Goal: Communication & Community: Answer question/provide support

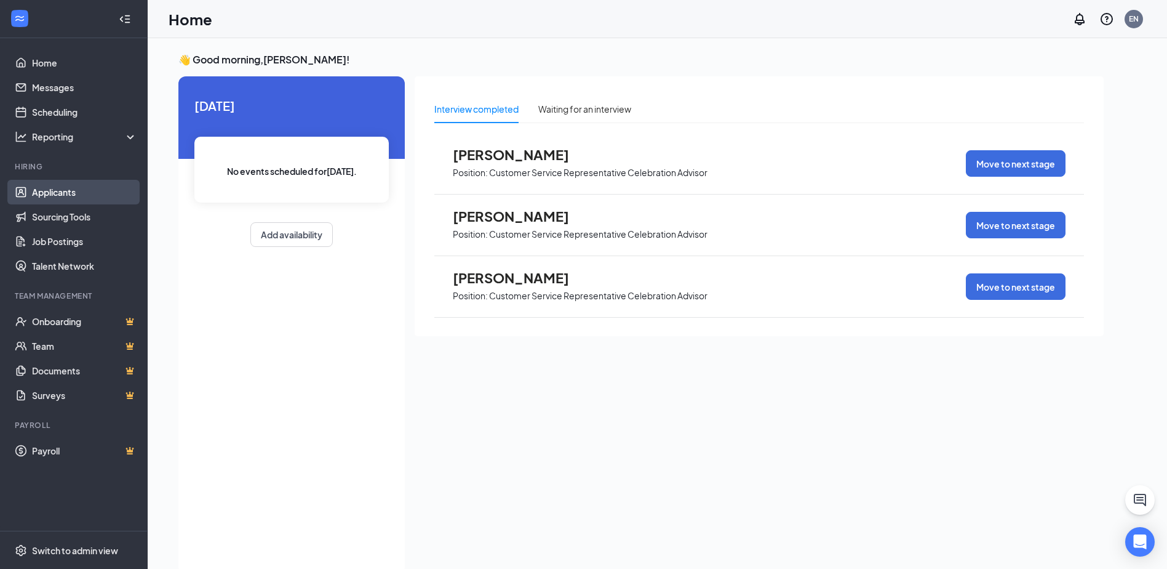
click at [46, 190] on link "Applicants" at bounding box center [84, 192] width 105 height 25
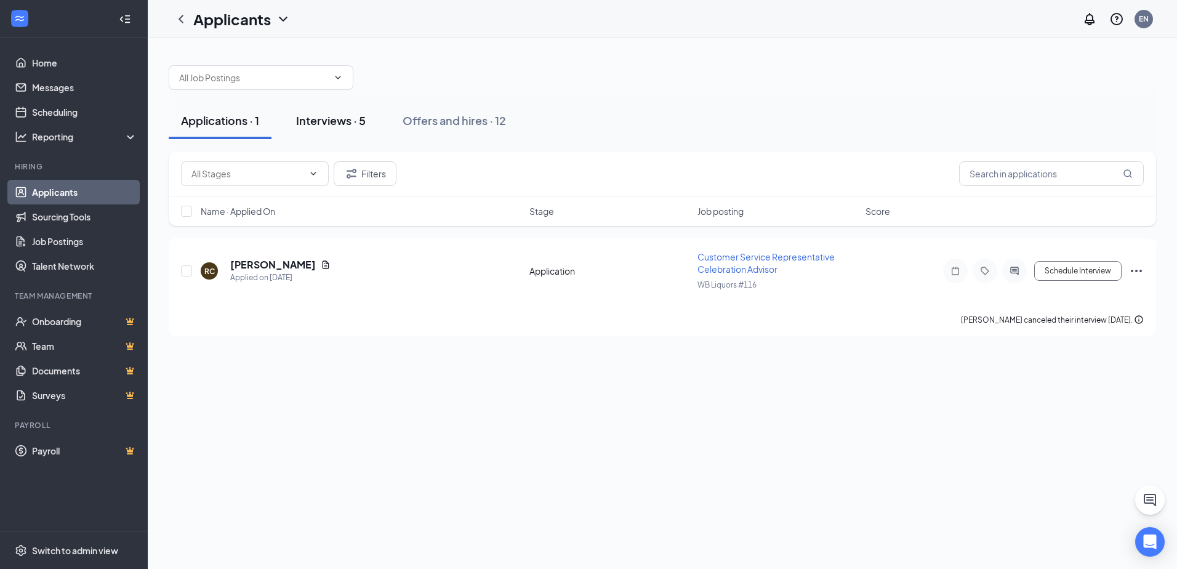
click at [328, 118] on div "Interviews · 5" at bounding box center [331, 120] width 70 height 15
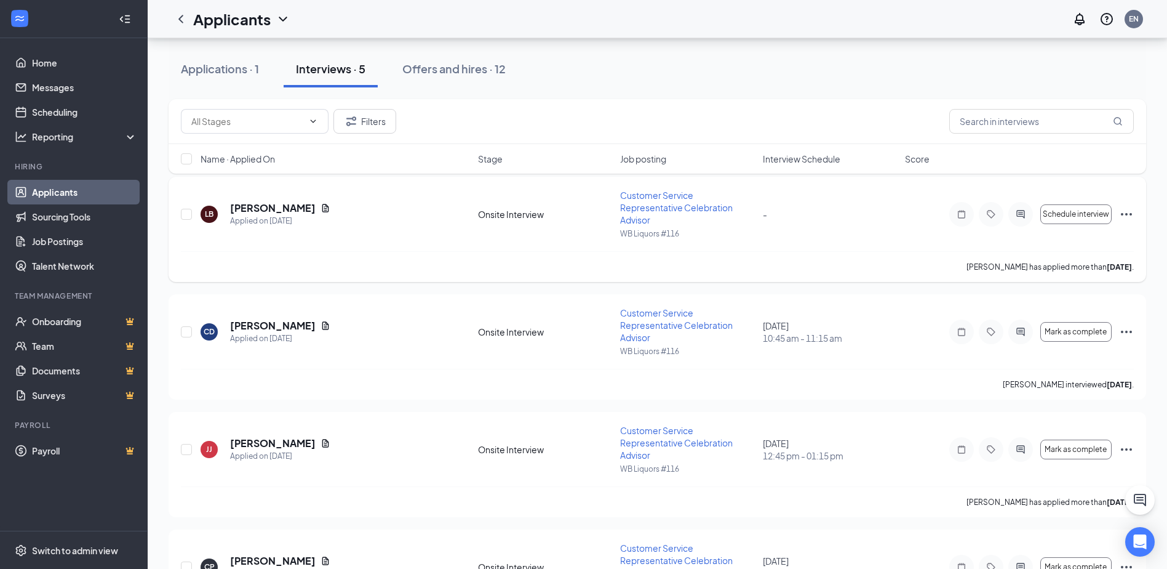
scroll to position [123, 0]
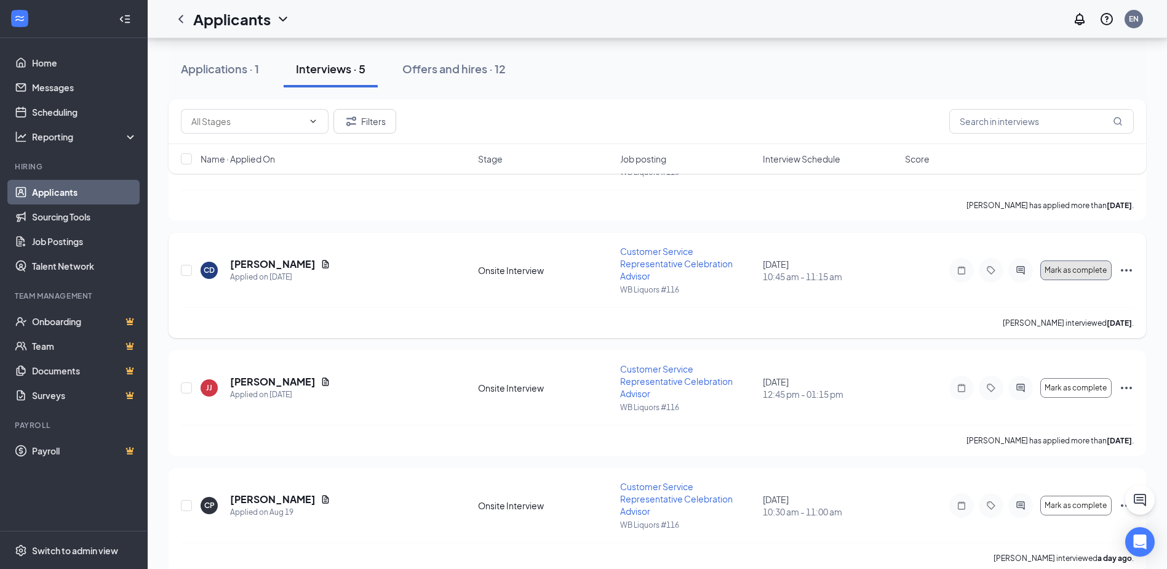
click at [1090, 271] on span "Mark as complete" at bounding box center [1076, 270] width 62 height 9
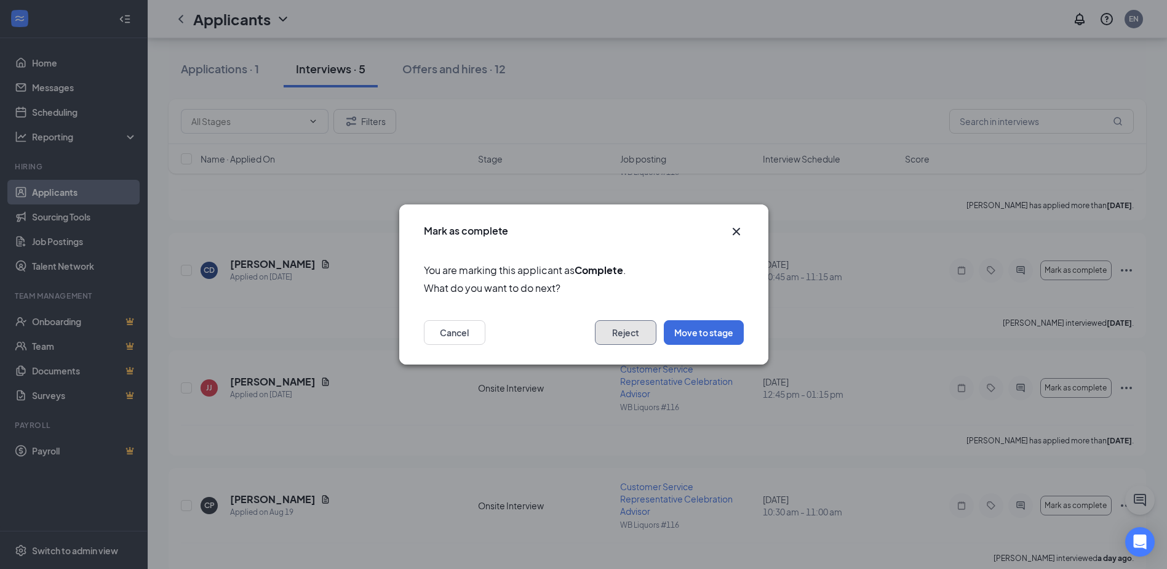
click at [609, 327] on button "Reject" at bounding box center [626, 332] width 62 height 25
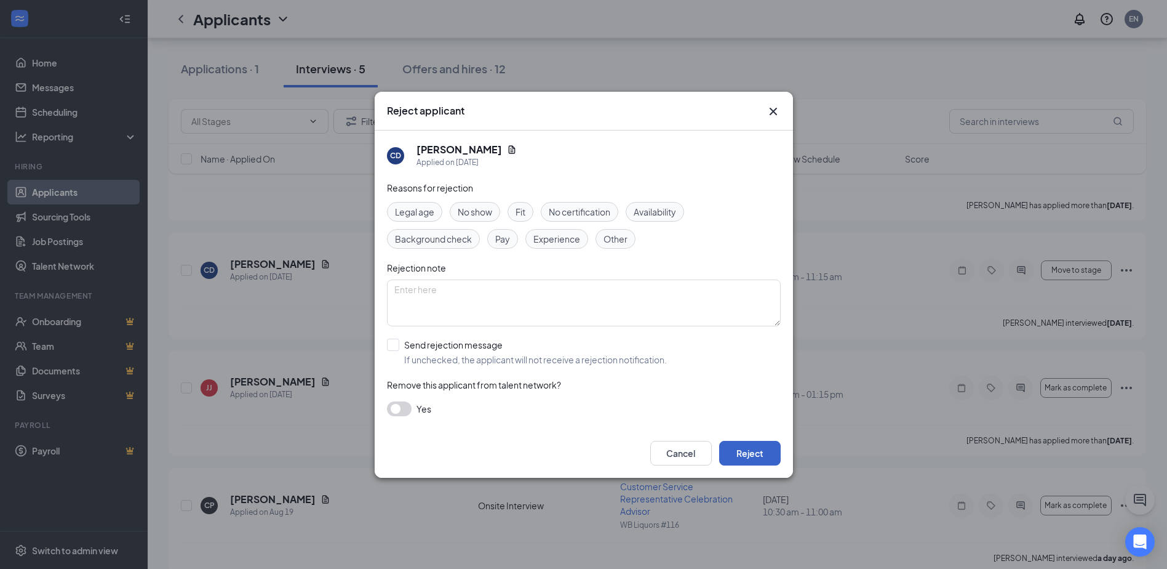
click at [756, 446] on button "Reject" at bounding box center [750, 453] width 62 height 25
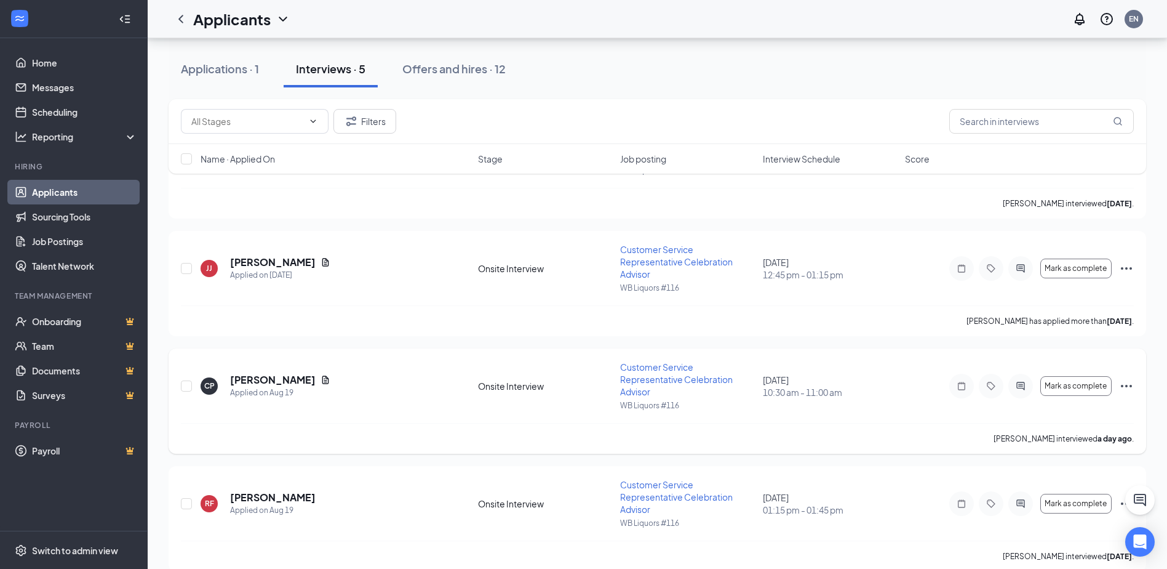
scroll to position [260, 0]
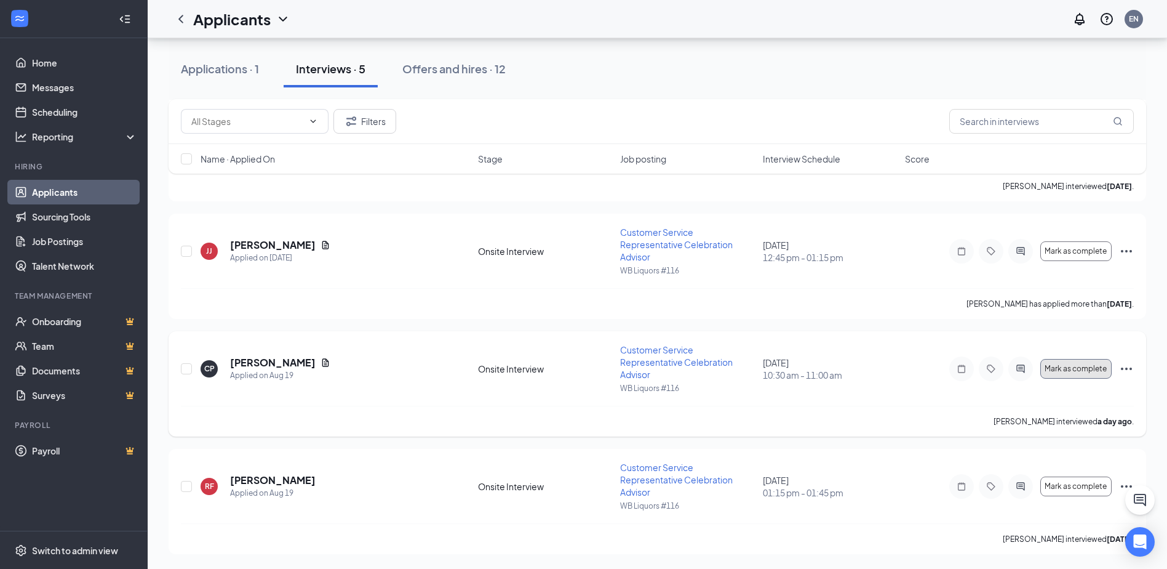
click at [1074, 370] on span "Mark as complete" at bounding box center [1076, 368] width 62 height 9
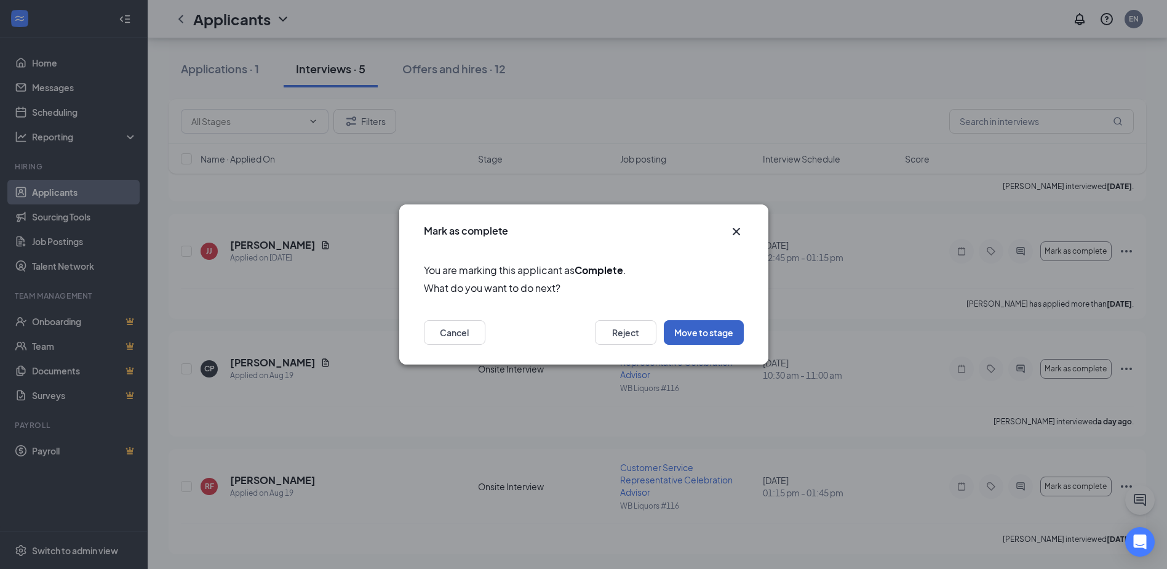
click at [705, 327] on button "Move to stage" at bounding box center [704, 332] width 80 height 25
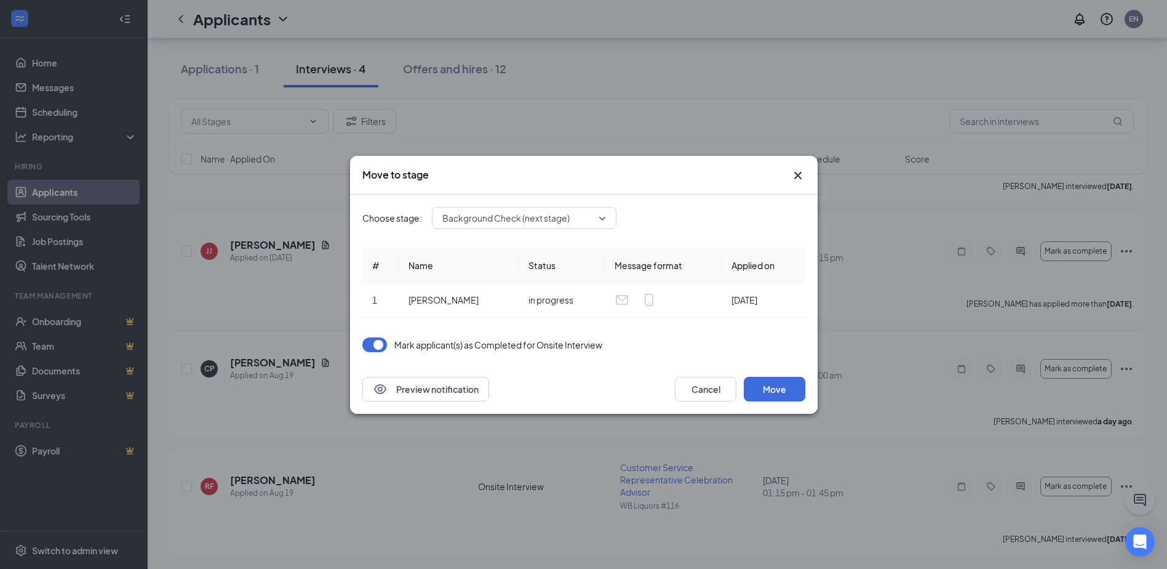
scroll to position [142, 0]
click at [789, 180] on div "Move to stage Choose stage: Background Check (next stage) # Name Status Message…" at bounding box center [584, 285] width 468 height 258
drag, startPoint x: 796, startPoint y: 174, endPoint x: 886, endPoint y: 242, distance: 113.3
click at [796, 177] on icon "Cross" at bounding box center [798, 175] width 15 height 15
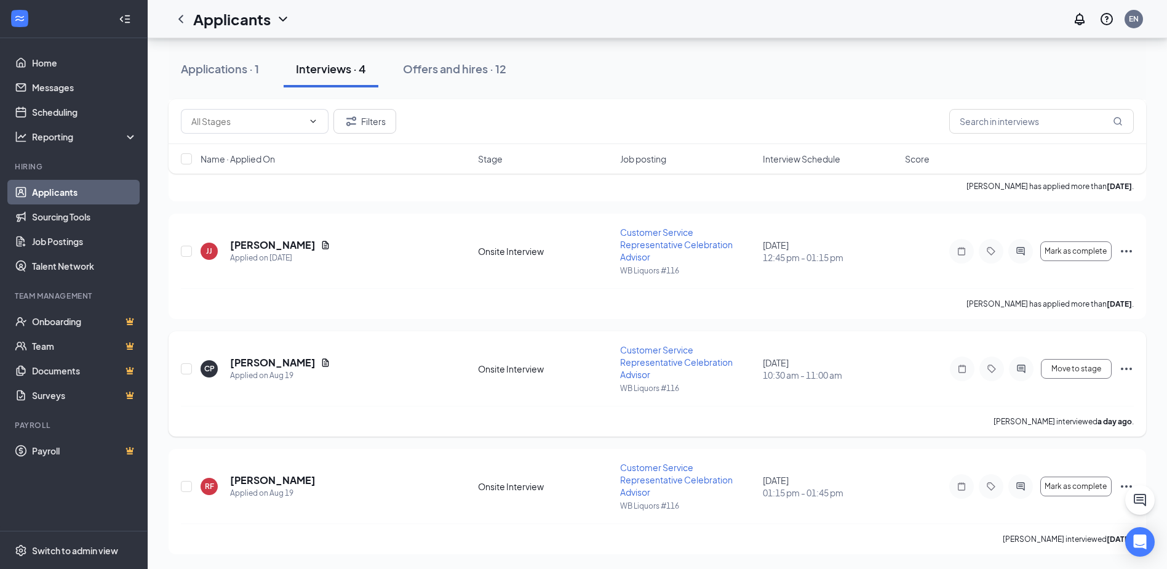
click at [1069, 357] on div "Move to stage" at bounding box center [1041, 368] width 185 height 25
drag, startPoint x: 1069, startPoint y: 357, endPoint x: 1060, endPoint y: 375, distance: 19.8
click at [1060, 375] on button "Move to stage" at bounding box center [1076, 369] width 71 height 20
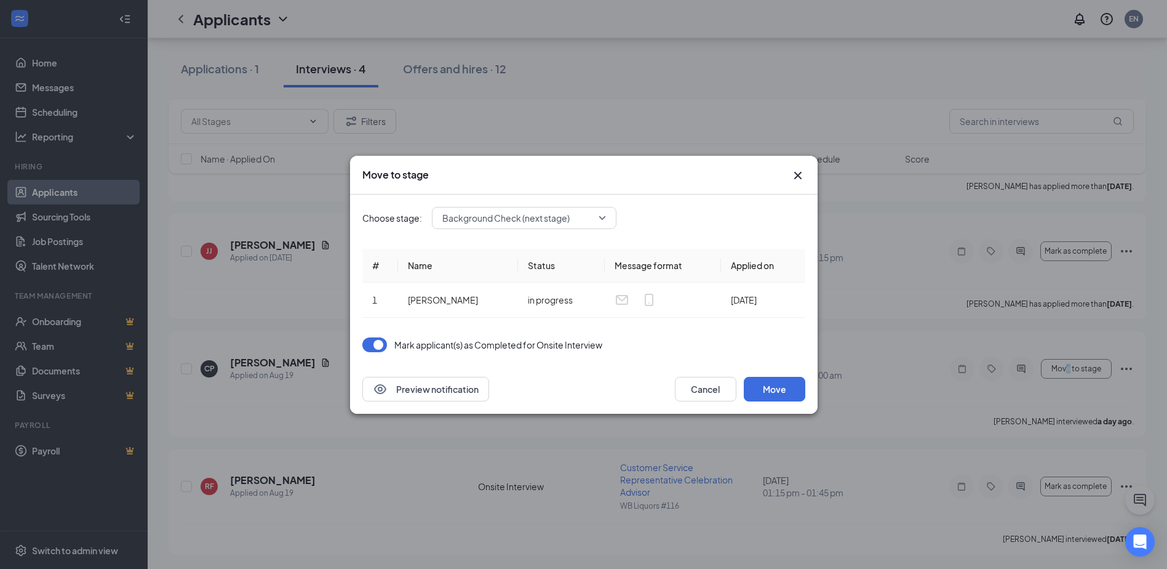
drag, startPoint x: 797, startPoint y: 172, endPoint x: 695, endPoint y: 212, distance: 109.1
click at [791, 175] on icon "Cross" at bounding box center [798, 175] width 15 height 15
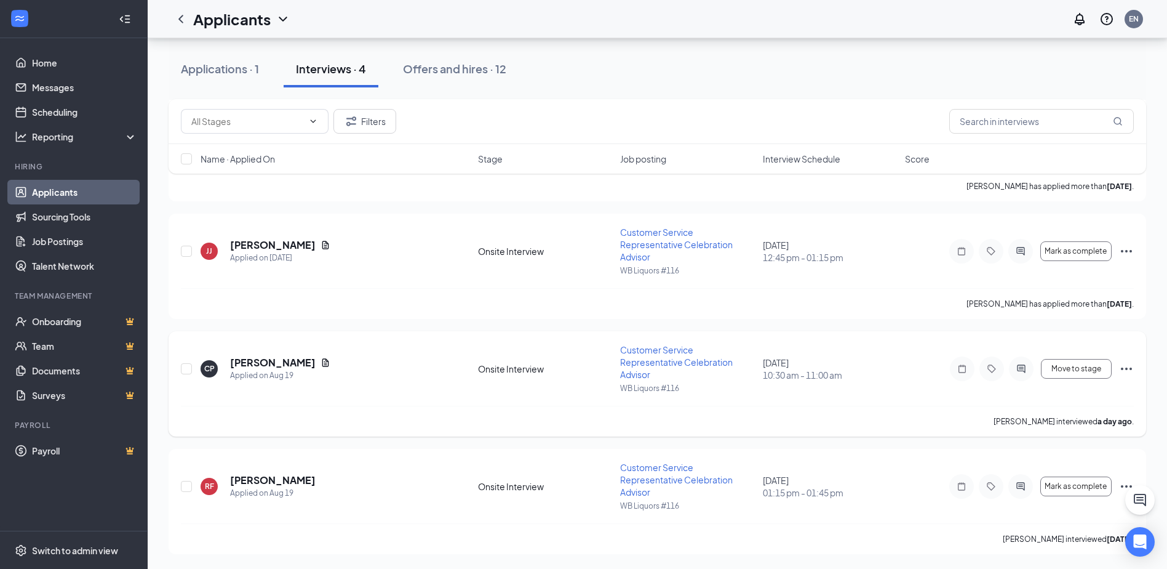
click at [274, 349] on div "CP [PERSON_NAME] Applied on [DATE] Onsite Interview Customer Service Representa…" at bounding box center [657, 374] width 953 height 62
click at [278, 364] on h5 "[PERSON_NAME]" at bounding box center [273, 363] width 86 height 14
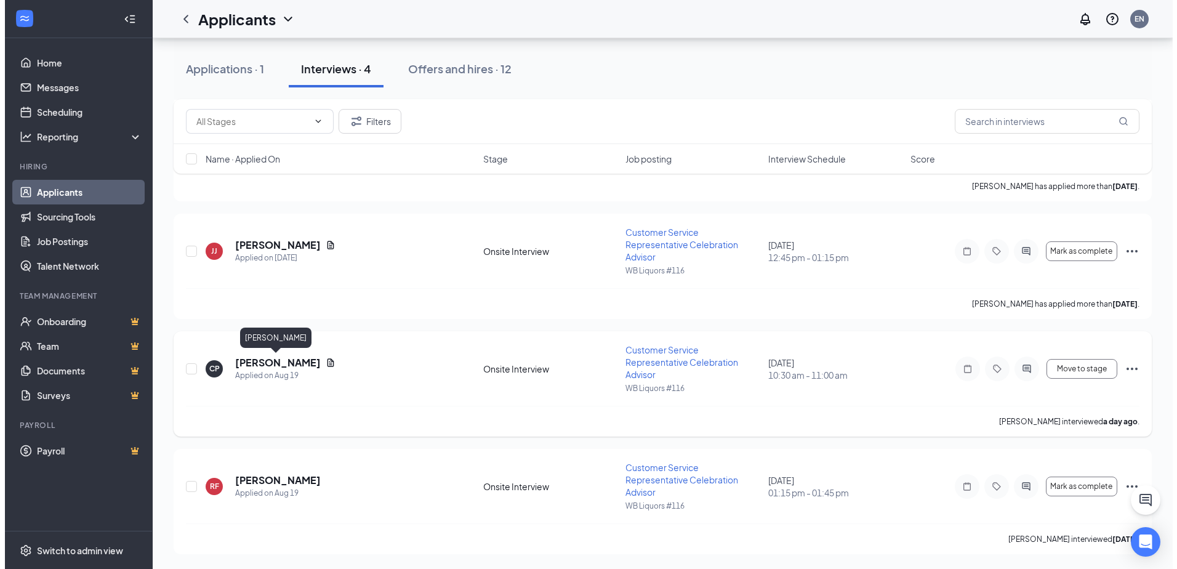
scroll to position [93, 0]
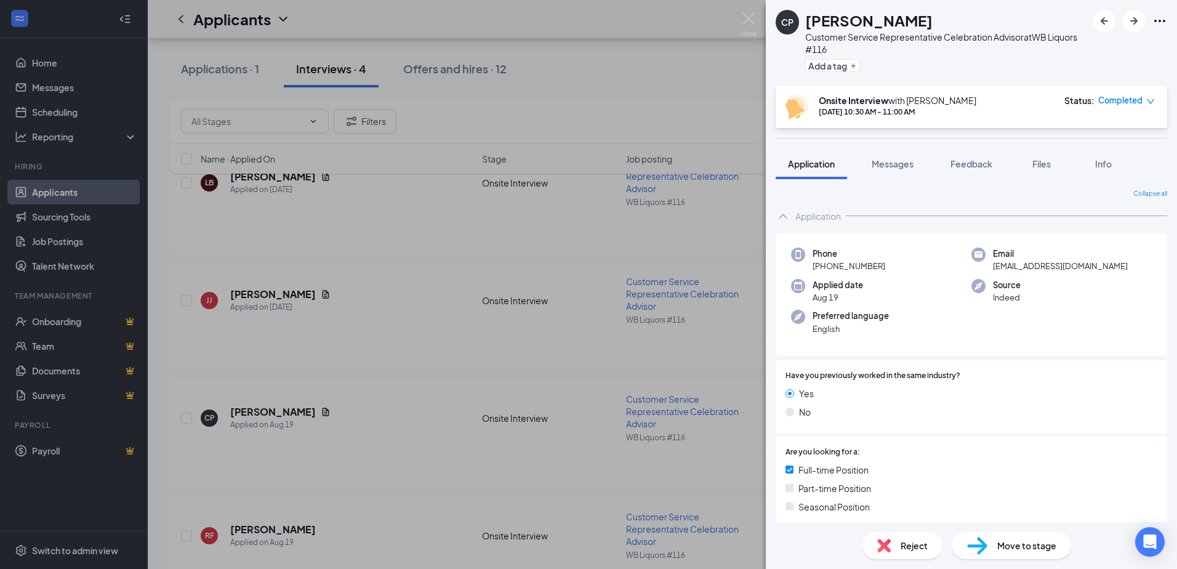
click at [893, 547] on div "Reject" at bounding box center [902, 545] width 80 height 27
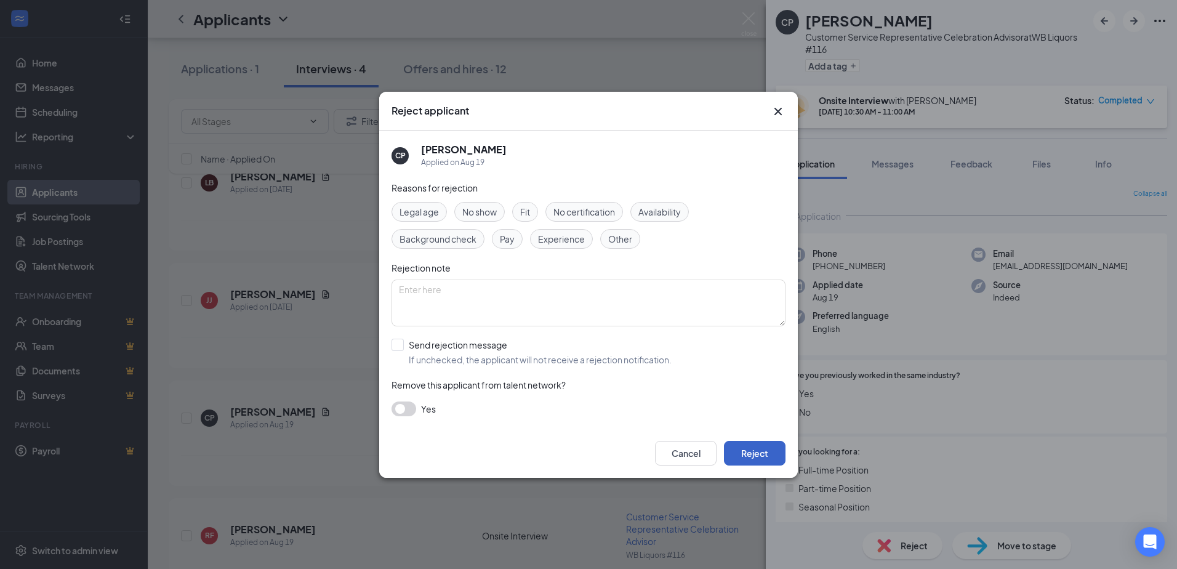
click at [737, 448] on button "Reject" at bounding box center [755, 453] width 62 height 25
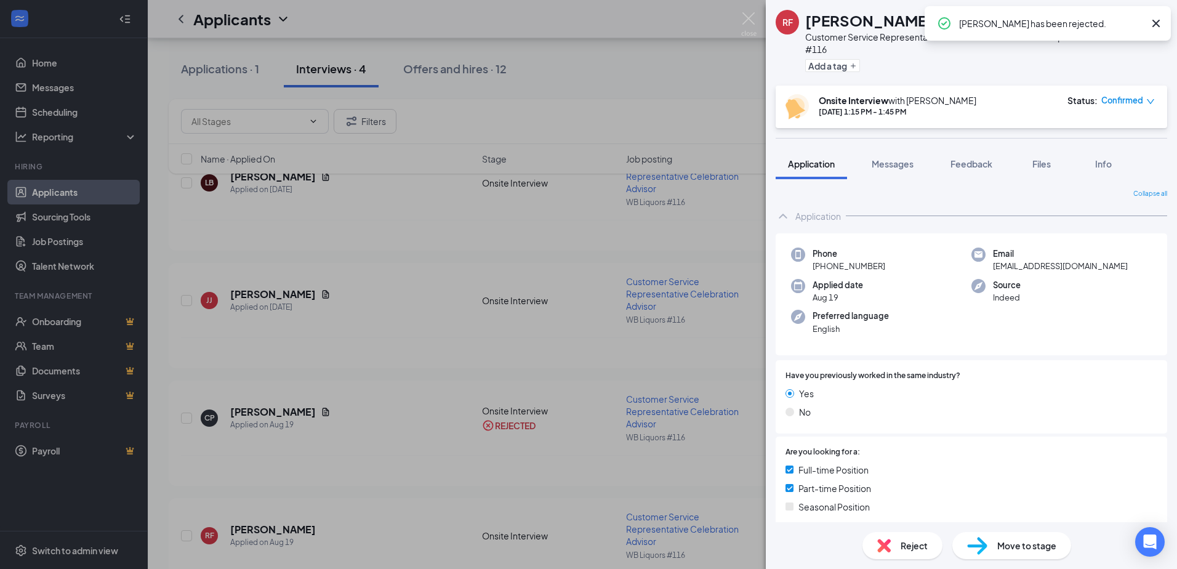
click at [915, 545] on span "Reject" at bounding box center [913, 545] width 27 height 14
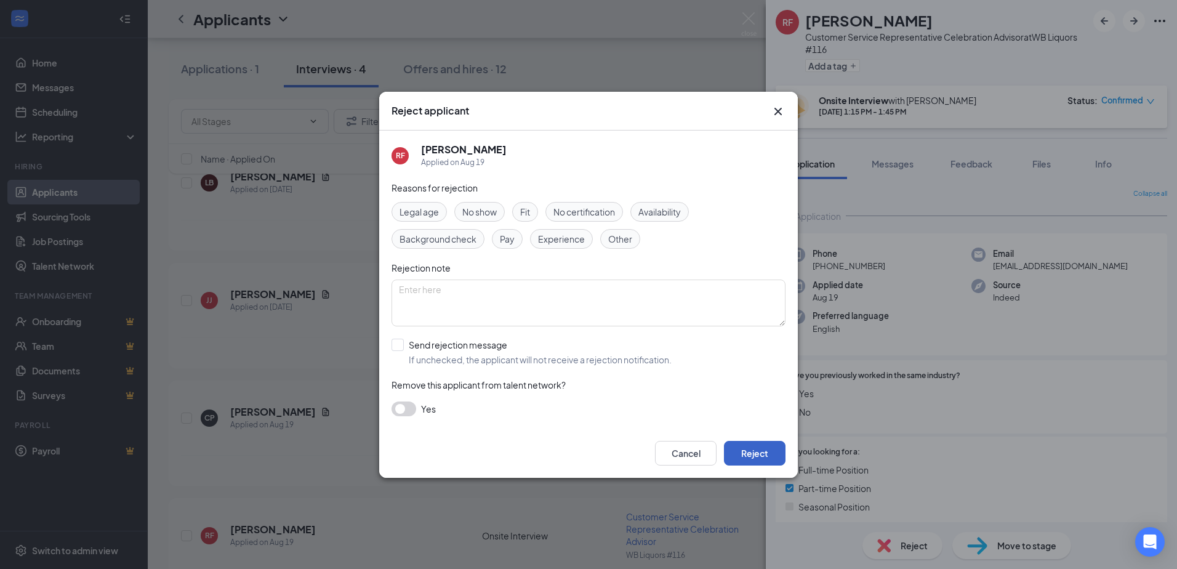
click at [760, 447] on button "Reject" at bounding box center [755, 453] width 62 height 25
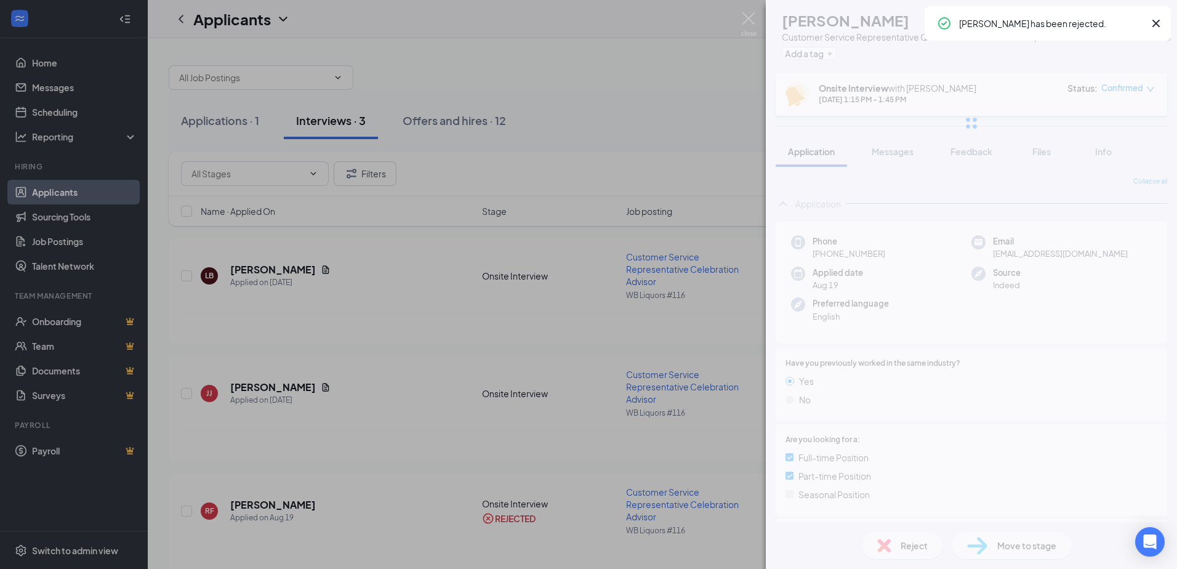
click at [542, 549] on div "RF [PERSON_NAME] Customer Service Representative Celebration Advisor at WB Liqu…" at bounding box center [588, 284] width 1177 height 569
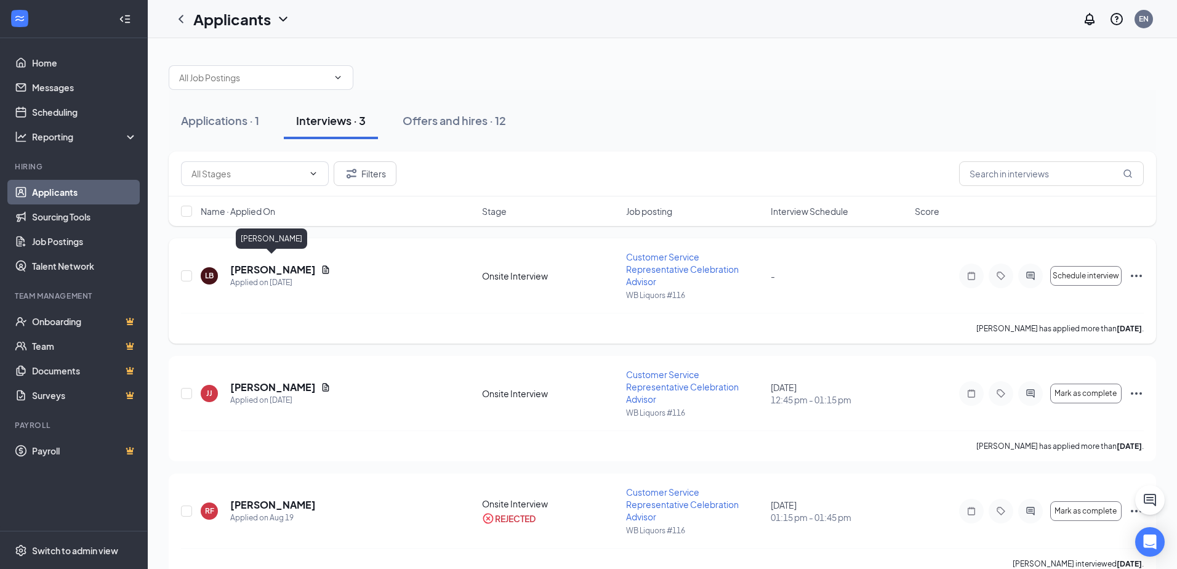
click at [301, 263] on h5 "[PERSON_NAME]" at bounding box center [273, 270] width 86 height 14
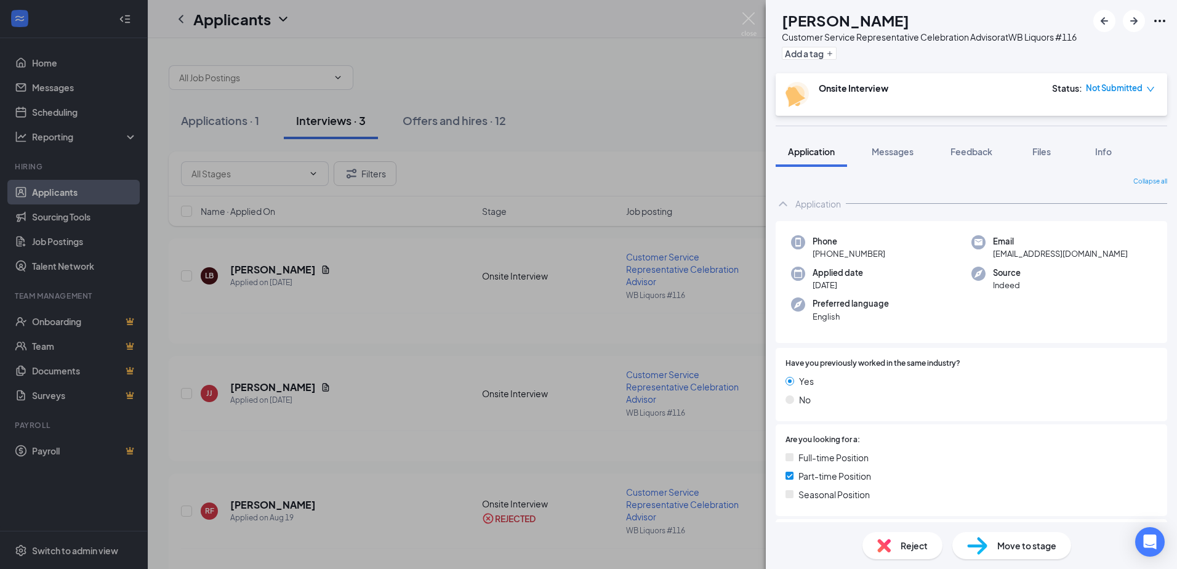
click at [908, 545] on span "Reject" at bounding box center [913, 545] width 27 height 14
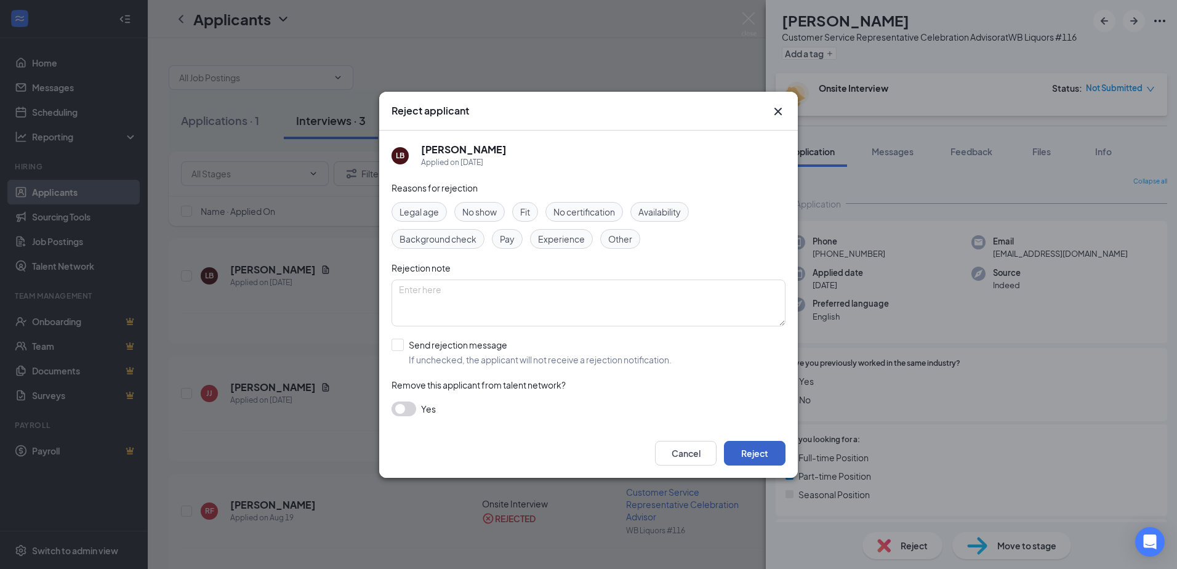
click at [738, 450] on button "Reject" at bounding box center [755, 453] width 62 height 25
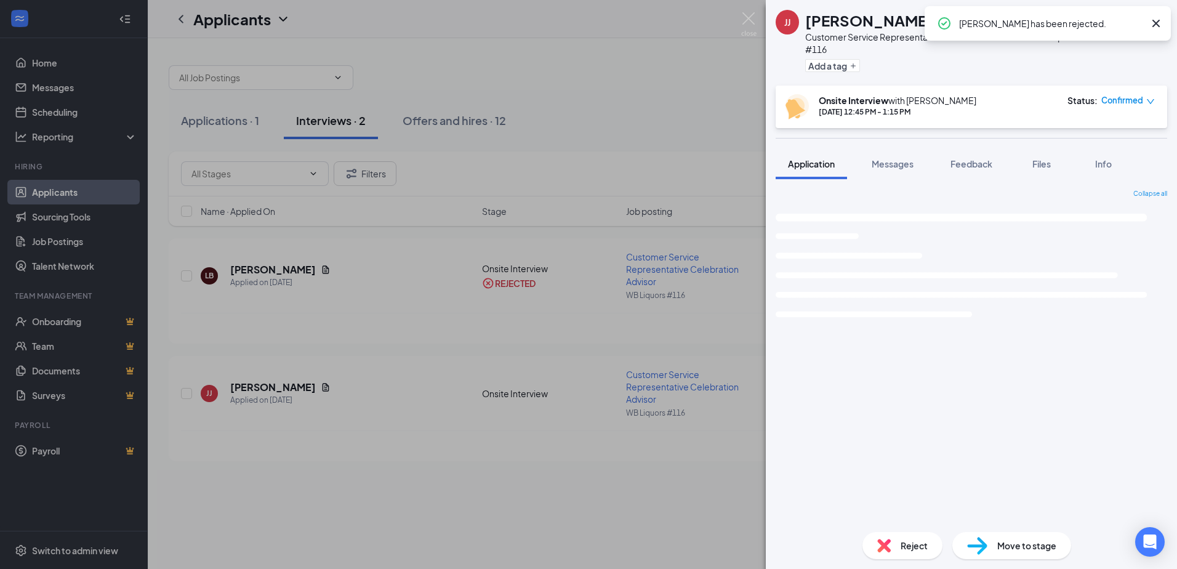
click at [492, 501] on div "[PERSON_NAME] [PERSON_NAME] Customer Service Representative Celebration Advisor…" at bounding box center [588, 284] width 1177 height 569
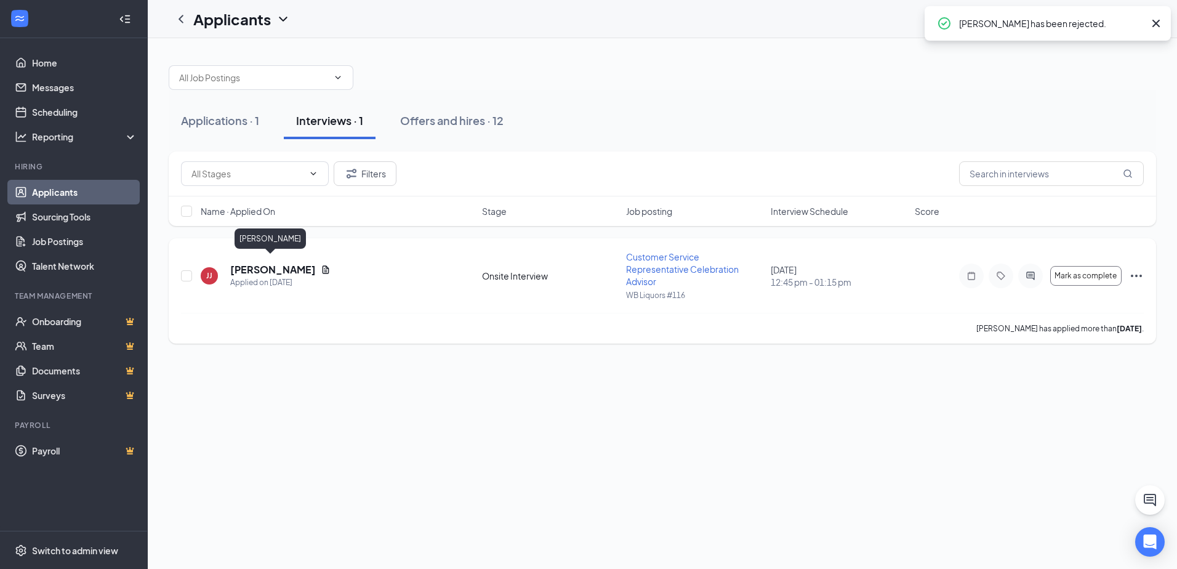
click at [279, 263] on h5 "[PERSON_NAME]" at bounding box center [273, 270] width 86 height 14
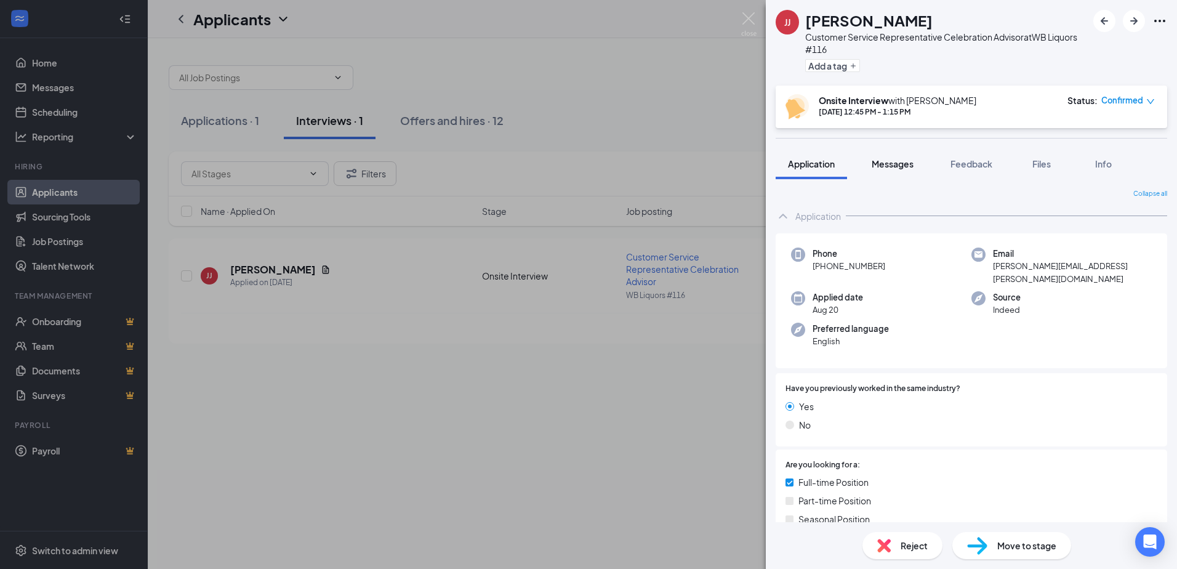
drag, startPoint x: 890, startPoint y: 162, endPoint x: 890, endPoint y: 169, distance: 6.8
click at [890, 162] on span "Messages" at bounding box center [892, 163] width 42 height 11
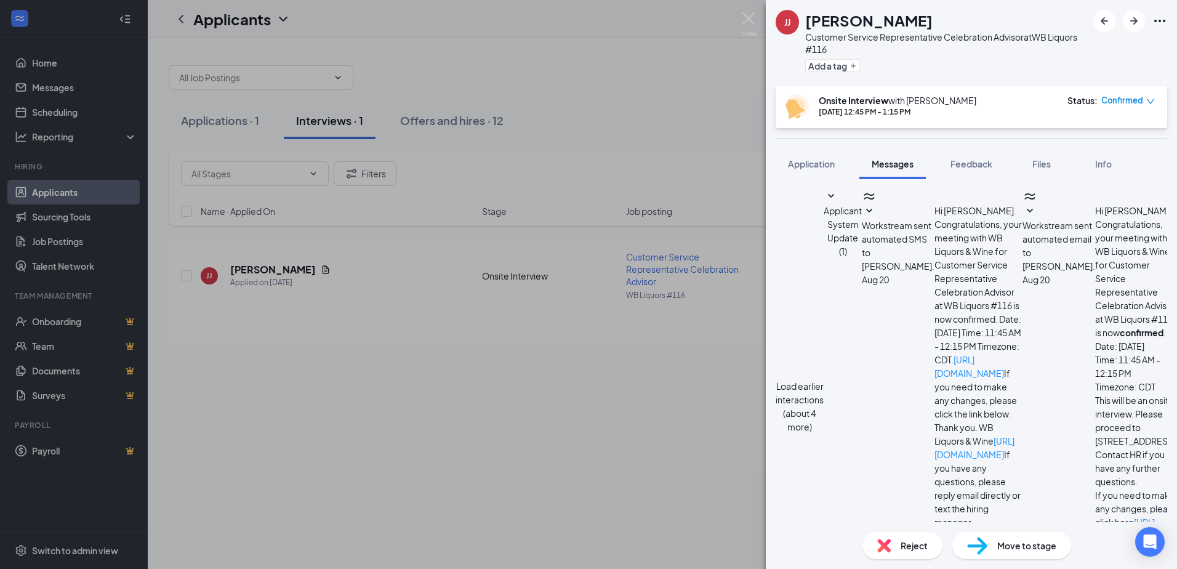
scroll to position [367, 0]
type textarea "Hello [PERSON_NAME], My name is [PERSON_NAME]. I am the Manager at WB Liquors i…"
drag, startPoint x: 394, startPoint y: 342, endPoint x: 362, endPoint y: 327, distance: 35.0
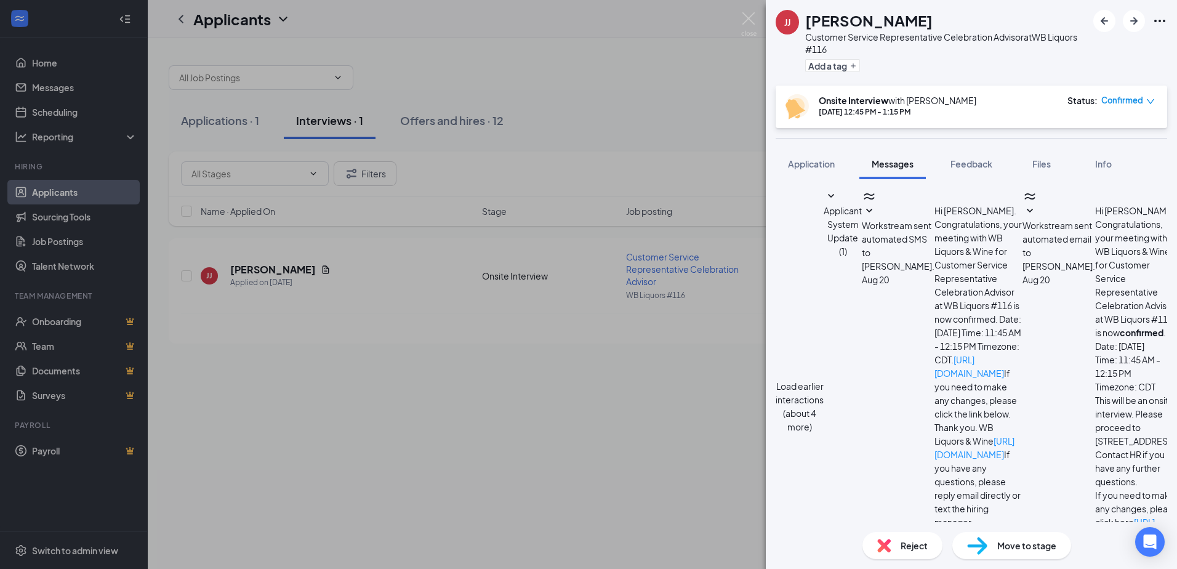
click at [393, 343] on div "[PERSON_NAME] [PERSON_NAME] Customer Service Representative Celebration Advisor…" at bounding box center [588, 284] width 1177 height 569
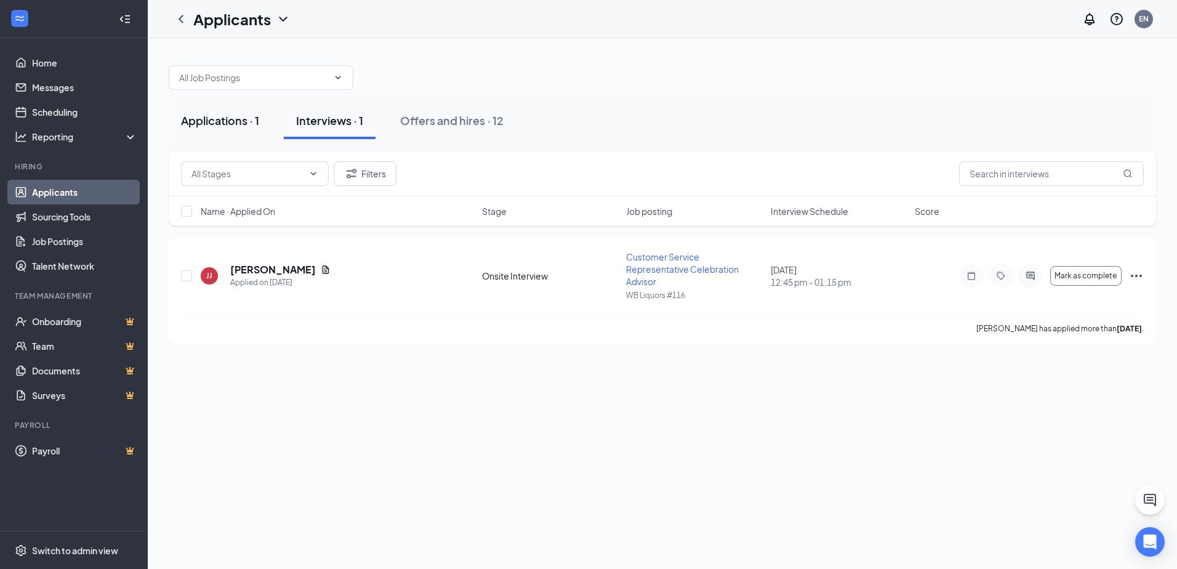
click at [236, 126] on div "Applications · 1" at bounding box center [220, 120] width 78 height 15
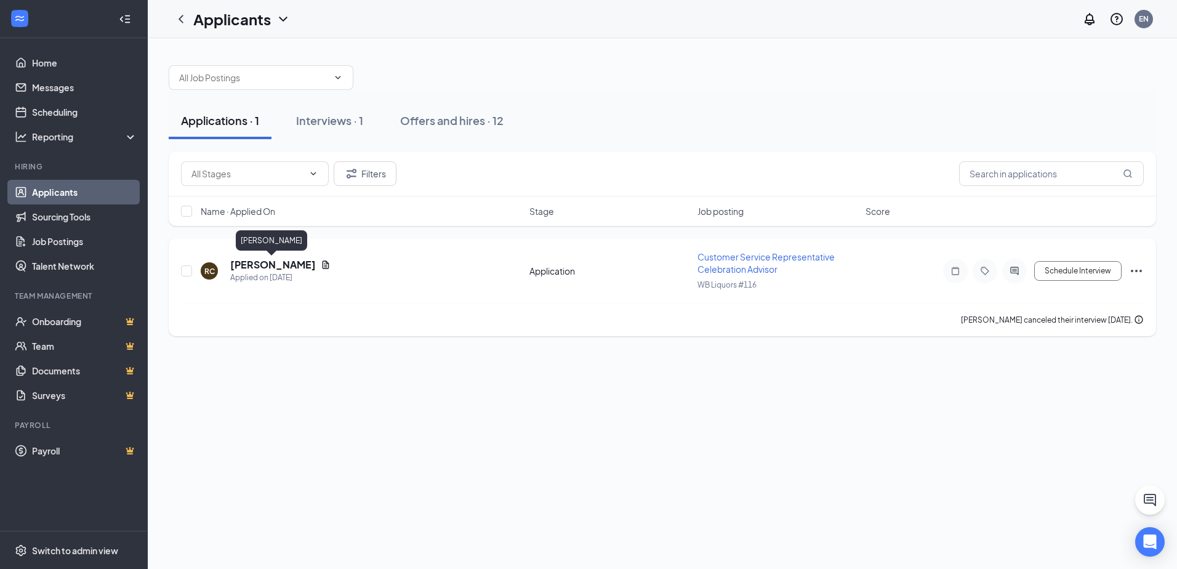
click at [272, 263] on h5 "[PERSON_NAME]" at bounding box center [273, 265] width 86 height 14
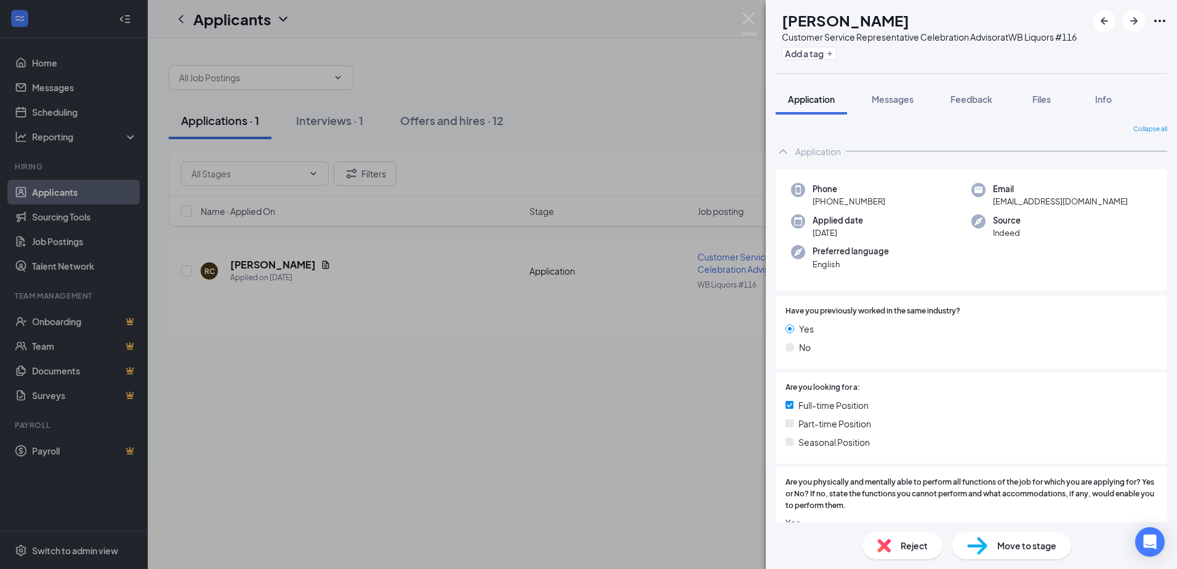
click at [911, 546] on span "Reject" at bounding box center [913, 545] width 27 height 14
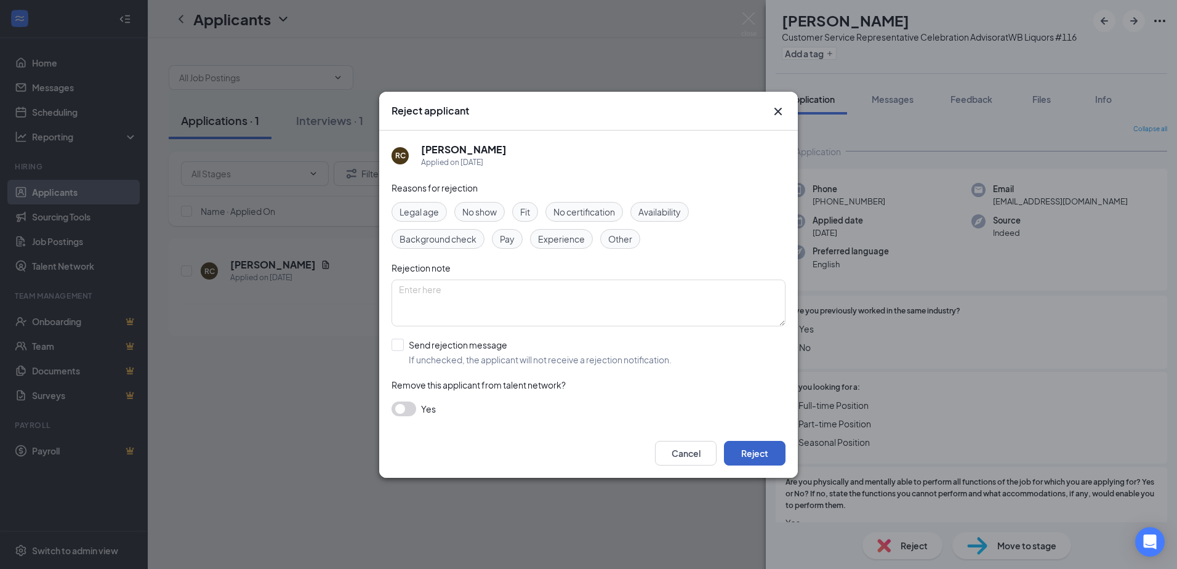
click at [749, 457] on button "Reject" at bounding box center [755, 453] width 62 height 25
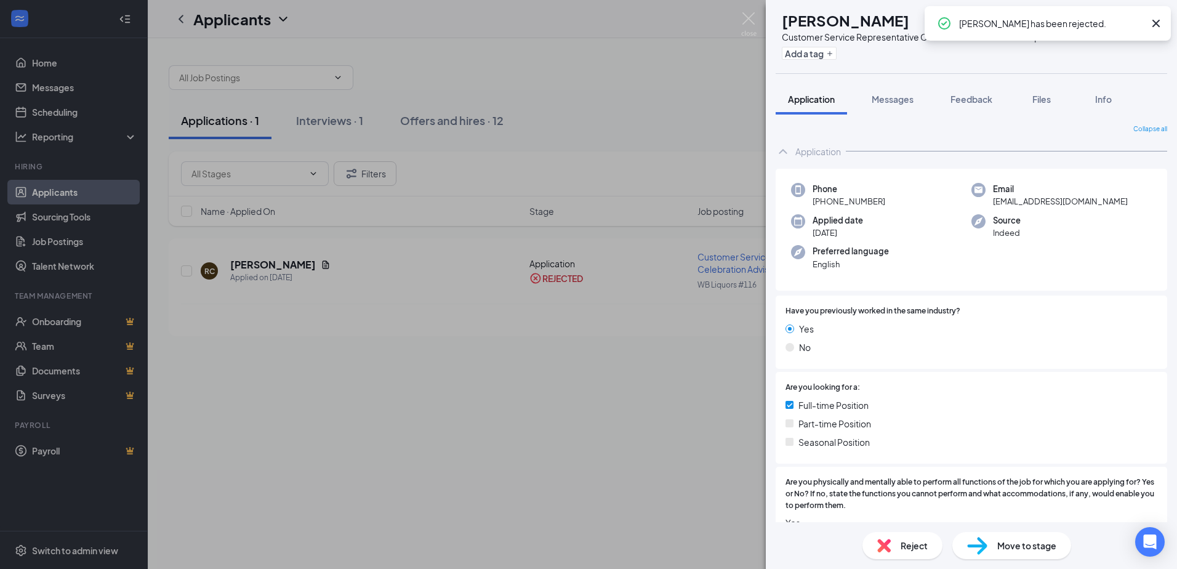
click at [655, 495] on div "RC [PERSON_NAME] Customer Service Representative Celebration Advisor at WB Liqu…" at bounding box center [588, 284] width 1177 height 569
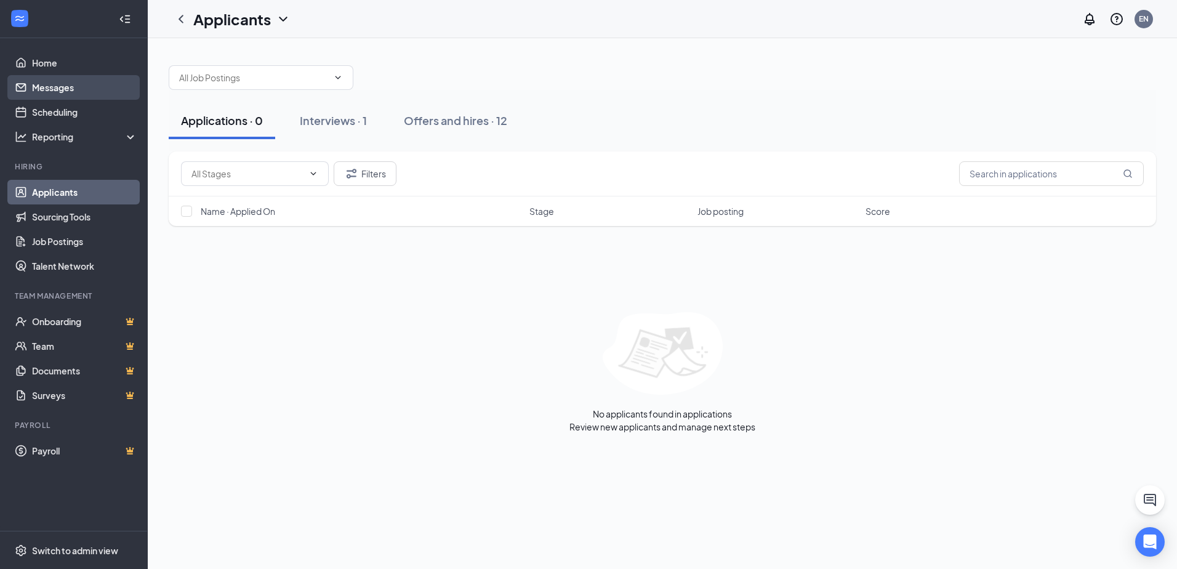
click at [56, 89] on link "Messages" at bounding box center [84, 87] width 105 height 25
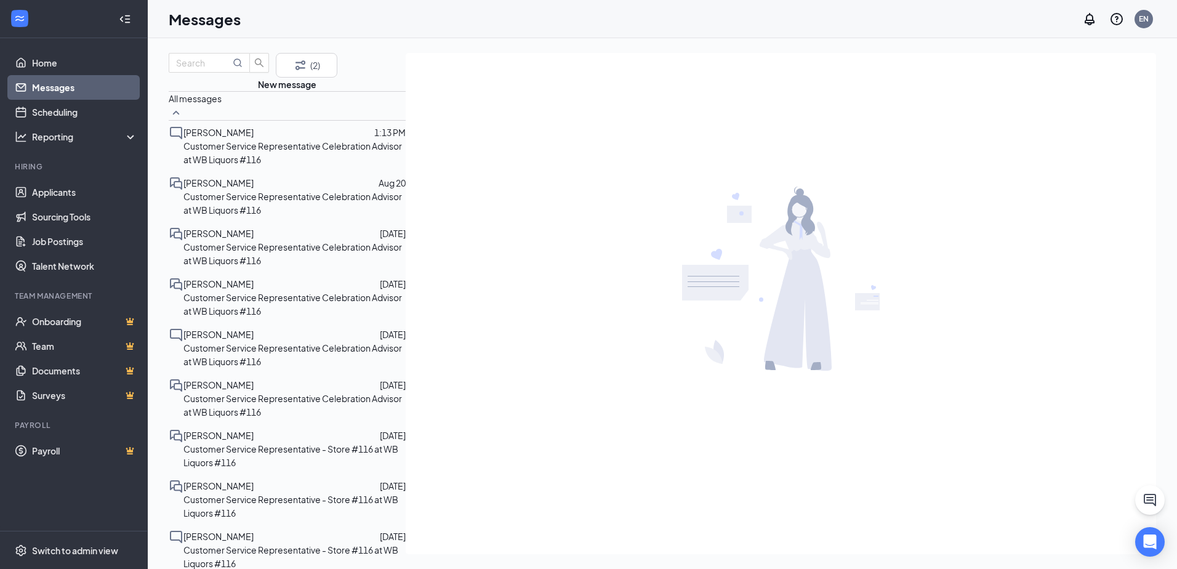
click at [202, 239] on span "[PERSON_NAME]" at bounding box center [218, 233] width 70 height 11
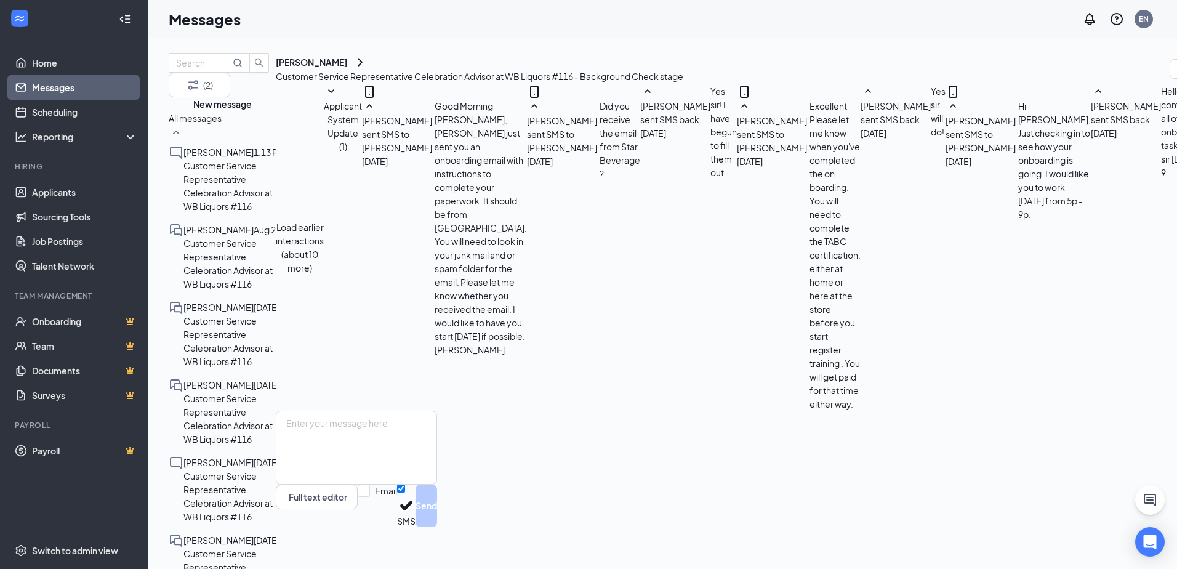
scroll to position [500, 0]
click at [238, 236] on p "Customer Service Representative Celebration Advisor at WB Liquors #116" at bounding box center [229, 263] width 92 height 54
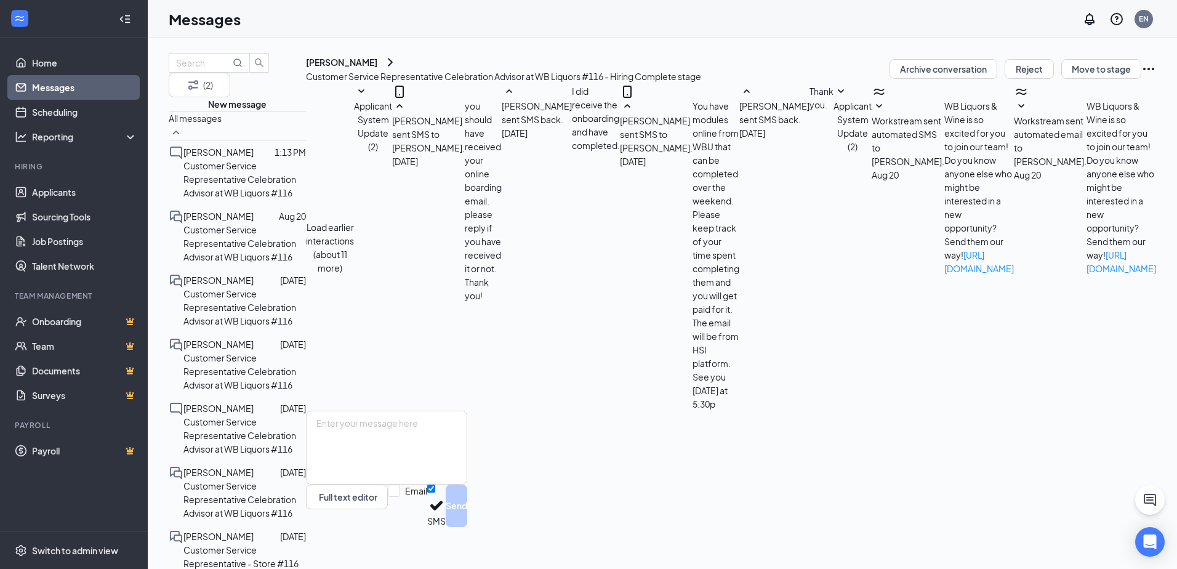
scroll to position [214, 0]
click at [40, 64] on link "Home" at bounding box center [84, 62] width 105 height 25
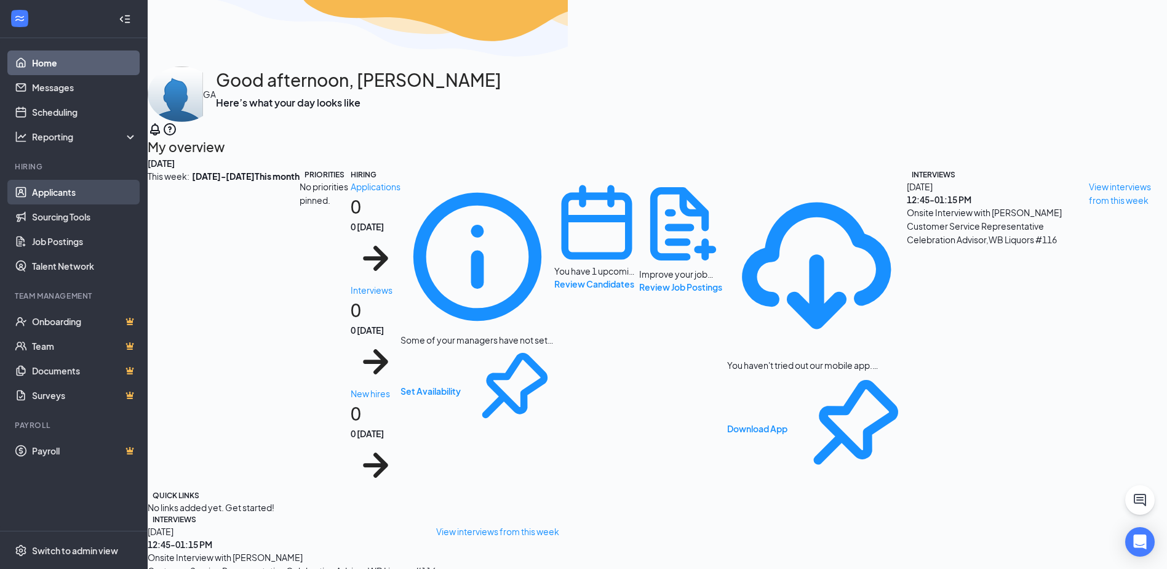
click at [53, 190] on link "Applicants" at bounding box center [84, 192] width 105 height 25
